Goal: Navigation & Orientation: Go to known website

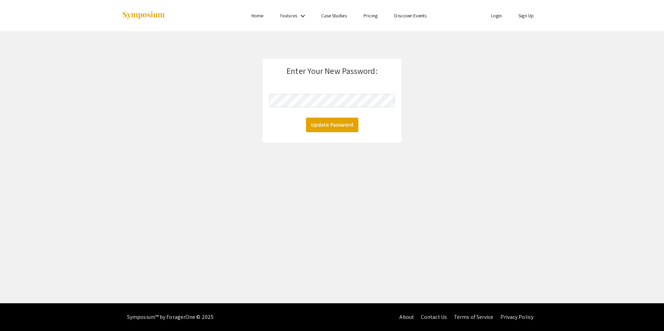
drag, startPoint x: 572, startPoint y: 145, endPoint x: 486, endPoint y: 193, distance: 98.5
click at [570, 146] on div "Skip navigation Home Features keyboard_arrow_down Case Studies Pricing Discover…" at bounding box center [332, 152] width 664 height 304
click at [340, 127] on button "Update Password" at bounding box center [332, 125] width 52 height 15
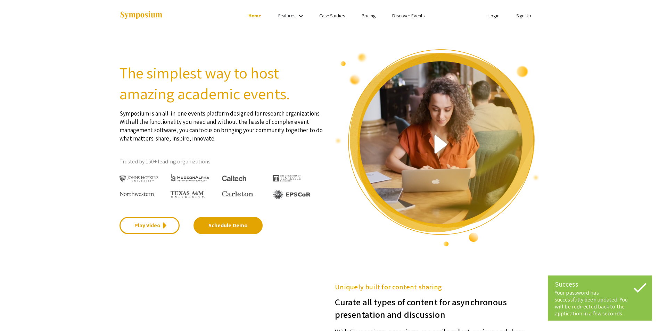
click at [500, 16] on li "Login" at bounding box center [494, 15] width 28 height 8
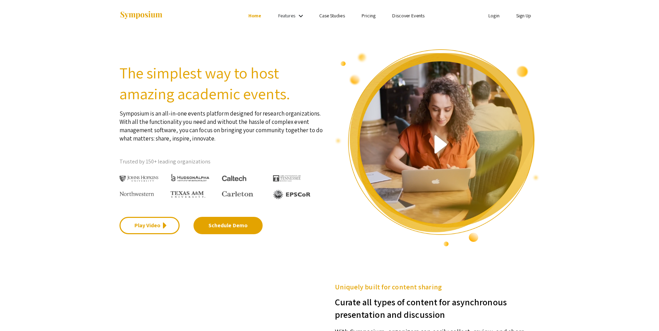
click at [491, 14] on link "Login" at bounding box center [493, 16] width 11 height 6
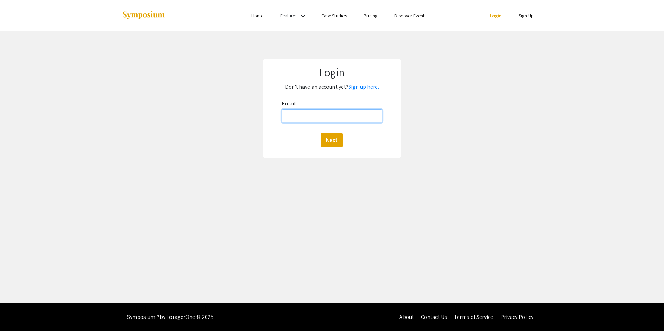
click at [305, 110] on input "Email:" at bounding box center [332, 115] width 100 height 13
type input "[PERSON_NAME][EMAIL_ADDRESS][PERSON_NAME][DOMAIN_NAME]"
click at [337, 142] on button "Next" at bounding box center [332, 140] width 22 height 15
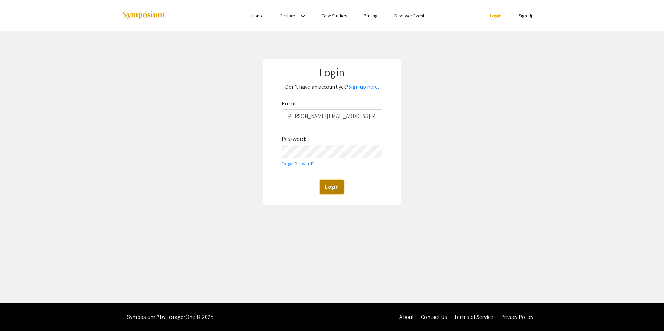
click at [332, 192] on button "Login" at bounding box center [332, 187] width 24 height 15
